Goal: Task Accomplishment & Management: Manage account settings

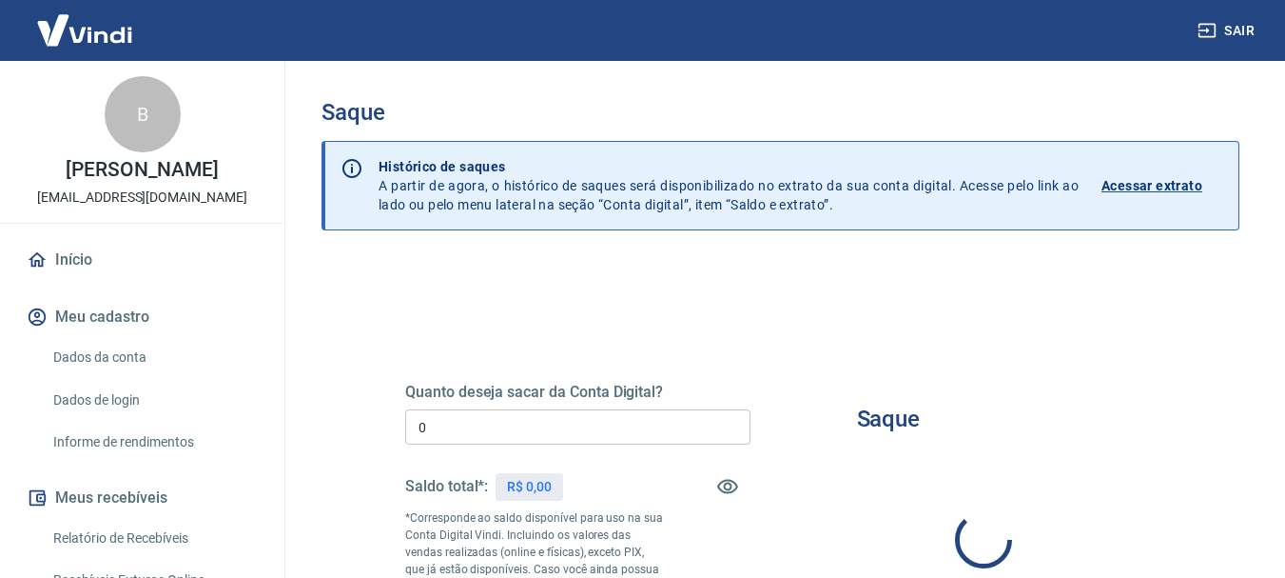
type input "R$ 0,00"
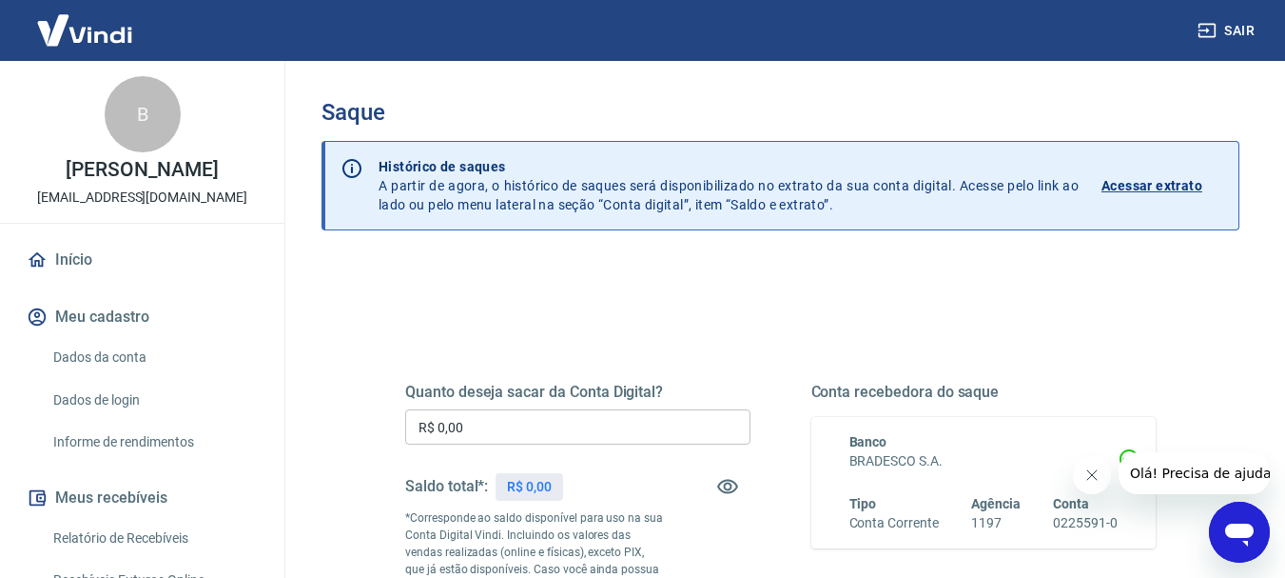
click at [727, 345] on div "Quanto deseja sacar da Conta Digital? R$ 0,00 ​ Saldo total*: R$ 0,00 *Correspo…" at bounding box center [780, 536] width 751 height 399
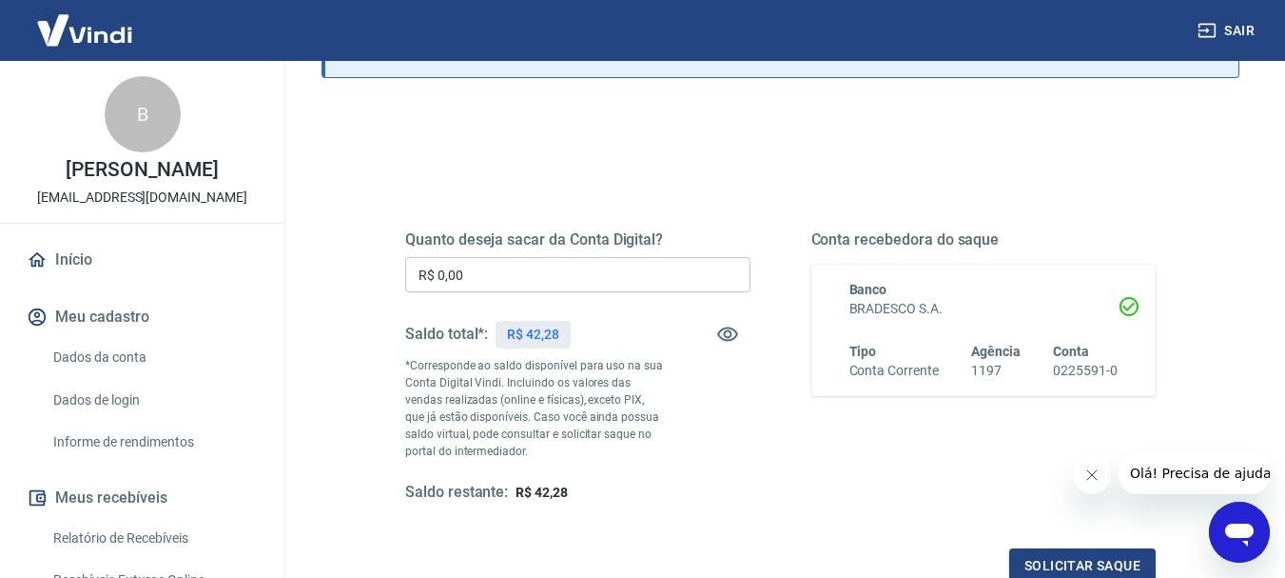
scroll to position [190, 0]
